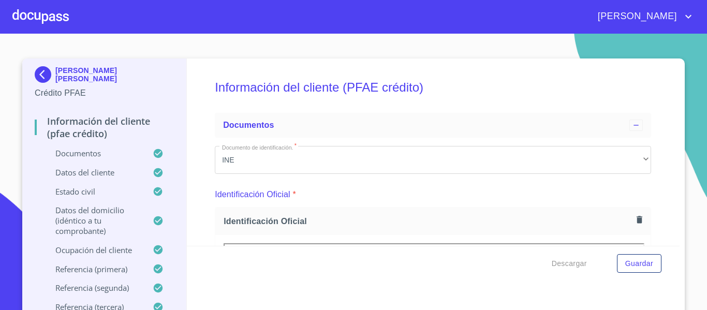
scroll to position [152, 0]
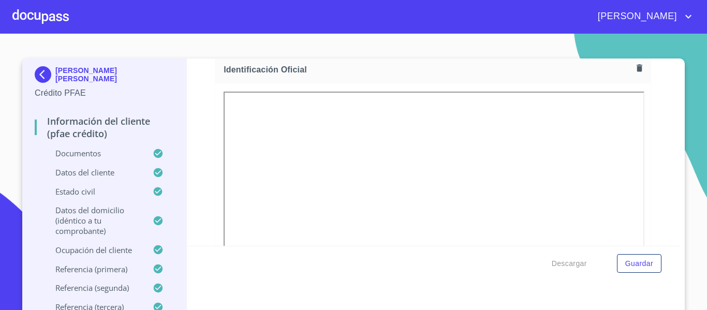
click at [37, 76] on img at bounding box center [45, 74] width 21 height 17
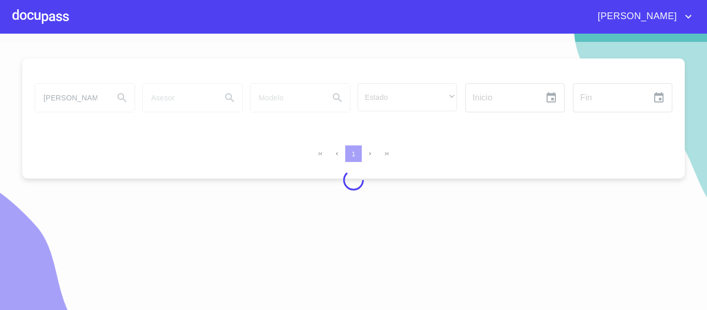
click at [86, 97] on div at bounding box center [353, 180] width 707 height 276
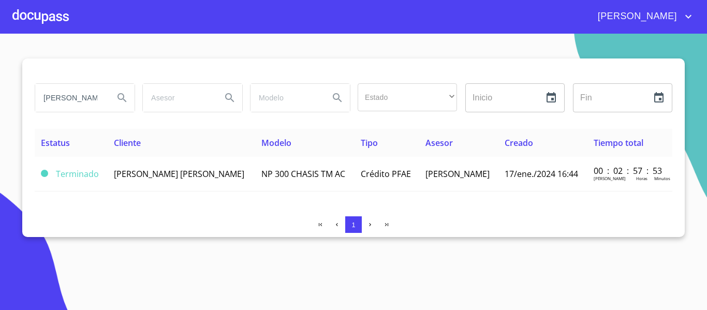
click at [86, 97] on input "[PERSON_NAME]" at bounding box center [70, 98] width 70 height 28
type input "[PERSON_NAME]"
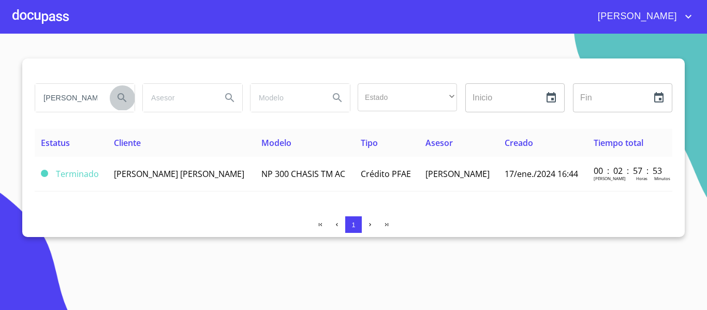
click at [121, 98] on icon "Search" at bounding box center [122, 98] width 12 height 12
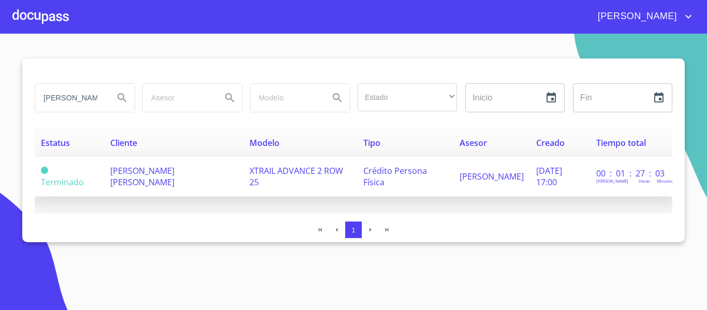
click at [174, 169] on span "[PERSON_NAME] [PERSON_NAME]" at bounding box center [142, 176] width 64 height 23
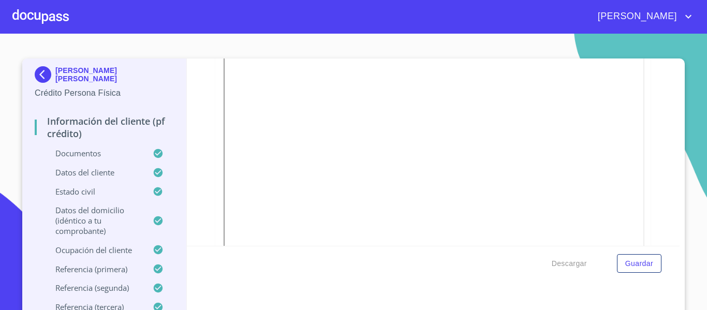
scroll to position [290, 0]
click at [37, 77] on img at bounding box center [45, 74] width 21 height 17
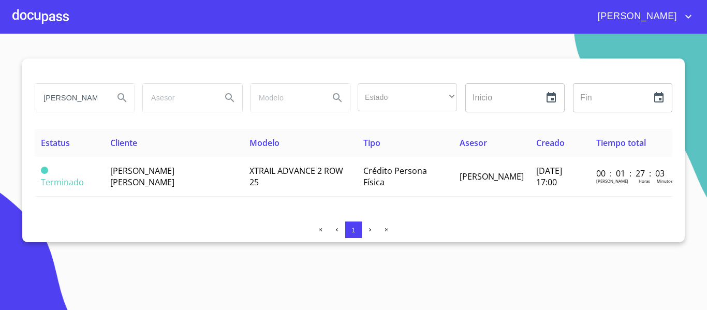
click at [97, 97] on input "[PERSON_NAME]" at bounding box center [70, 98] width 70 height 28
drag, startPoint x: 101, startPoint y: 97, endPoint x: 89, endPoint y: 97, distance: 11.9
click at [89, 97] on input "[PERSON_NAME]" at bounding box center [70, 98] width 70 height 28
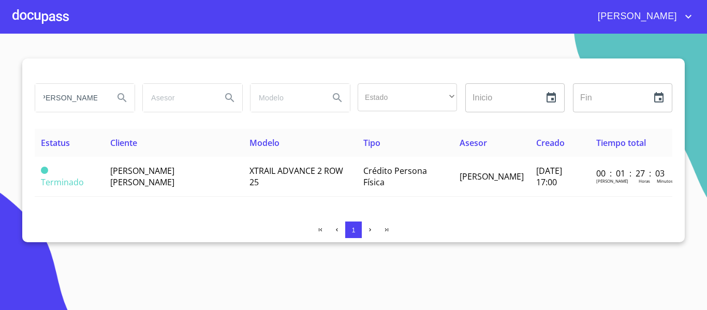
click at [89, 97] on input "[PERSON_NAME]" at bounding box center [70, 98] width 70 height 28
type input "s"
type input "[PERSON_NAME]"
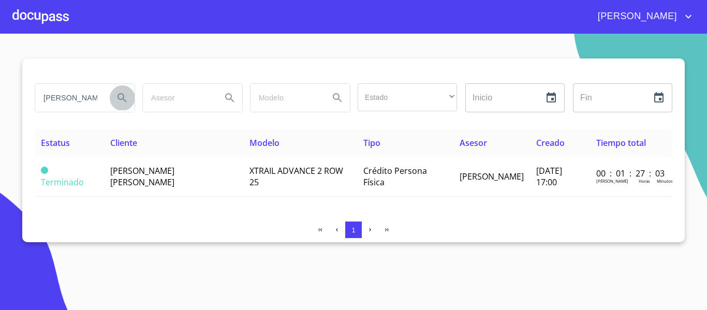
click at [116, 96] on icon "Search" at bounding box center [122, 98] width 12 height 12
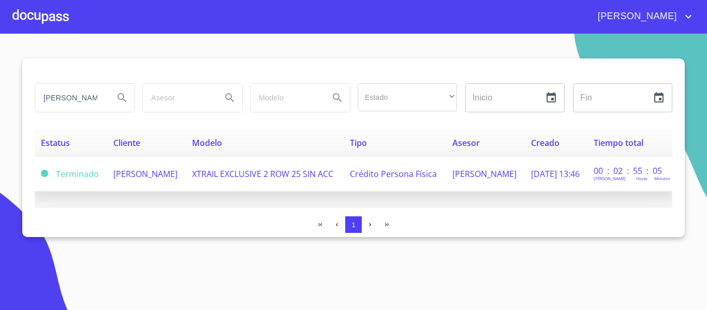
click at [131, 173] on span "[PERSON_NAME]" at bounding box center [145, 173] width 64 height 11
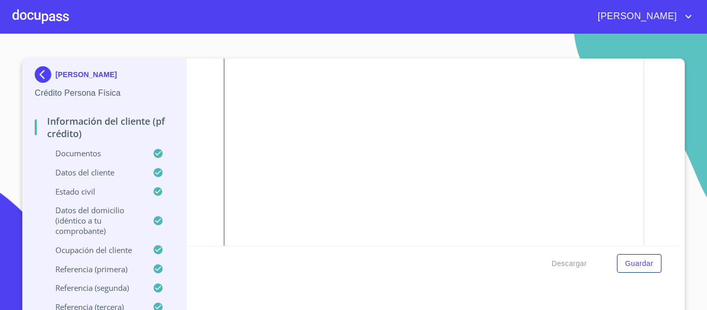
scroll to position [214, 0]
click at [570, 41] on section "[PERSON_NAME] Persona Física Información del cliente (PF crédito) Documentos Da…" at bounding box center [353, 172] width 707 height 276
click at [48, 77] on img at bounding box center [45, 74] width 21 height 17
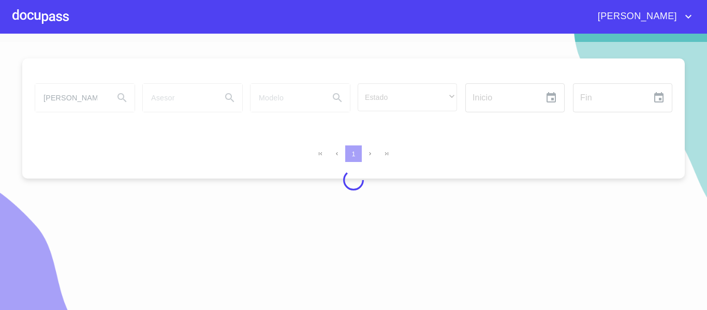
click at [87, 97] on div at bounding box center [353, 180] width 707 height 276
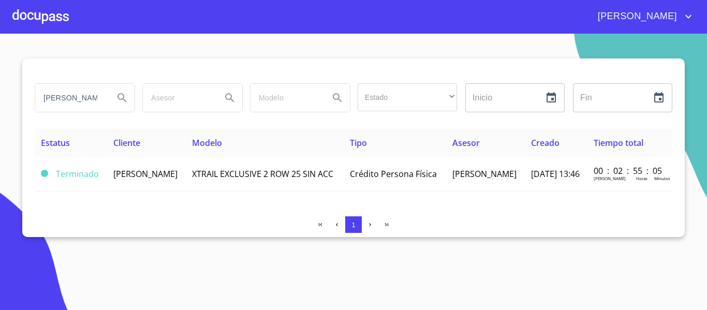
click at [90, 98] on input "[PERSON_NAME]" at bounding box center [70, 98] width 70 height 28
type input "m"
click at [120, 97] on icon "Search" at bounding box center [122, 98] width 12 height 12
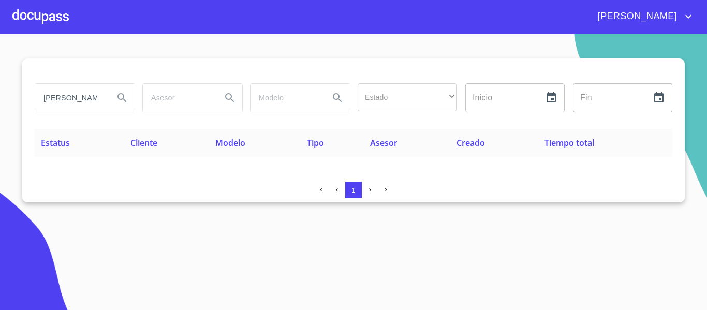
click at [86, 101] on input "[PERSON_NAME]" at bounding box center [70, 98] width 70 height 28
type input "a"
click at [87, 97] on input "r" at bounding box center [70, 98] width 70 height 28
type input "[PERSON_NAME]"
click at [121, 99] on icon "Search" at bounding box center [122, 97] width 9 height 9
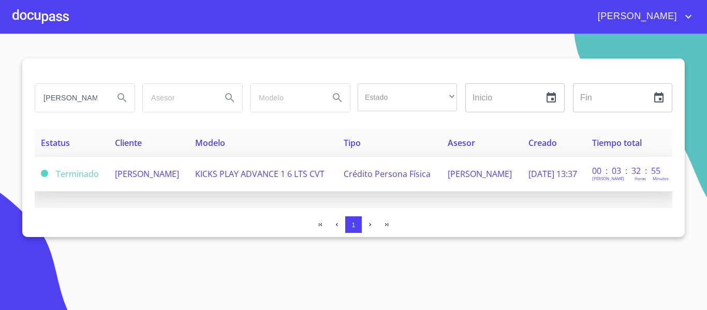
click at [159, 178] on span "[PERSON_NAME]" at bounding box center [147, 173] width 64 height 11
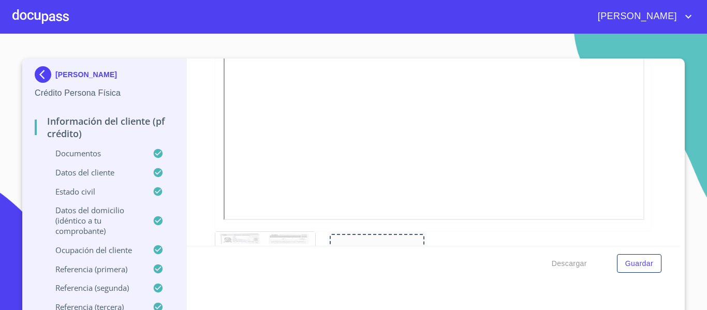
scroll to position [288, 0]
click at [676, 64] on div "[PERSON_NAME] Crédito Persona Física Información del cliente (PF crédito) Docum…" at bounding box center [353, 189] width 663 height 263
click at [677, 65] on div "[PERSON_NAME] Crédito Persona Física Información del cliente (PF crédito) Docum…" at bounding box center [353, 189] width 663 height 263
